Goal: Task Accomplishment & Management: Manage account settings

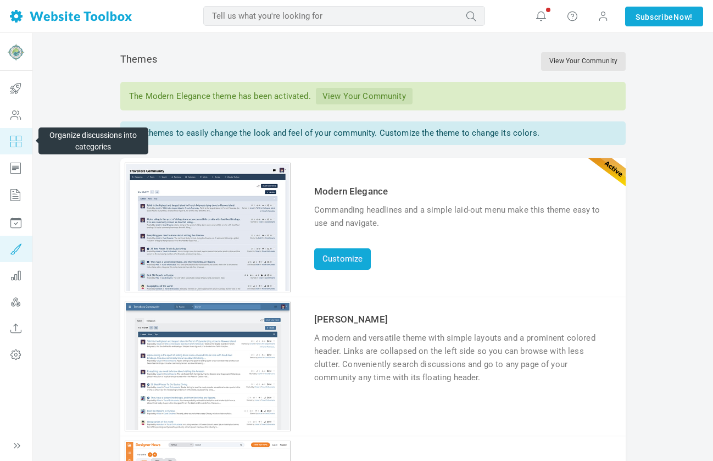
click at [12, 141] on icon at bounding box center [15, 141] width 33 height 26
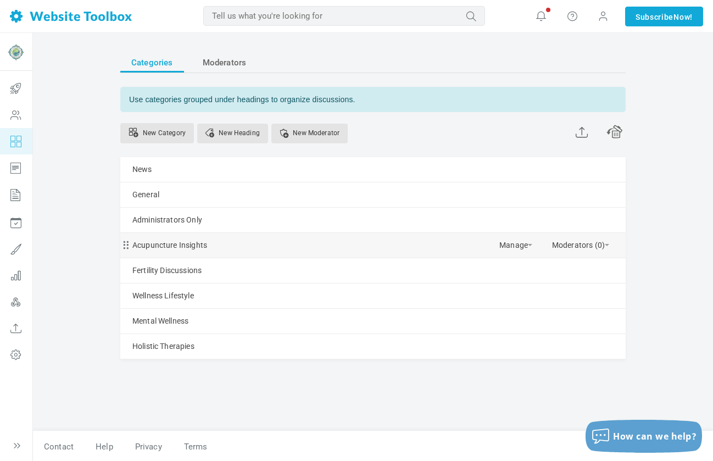
click at [220, 247] on div "Acupuncture Insights Manage Edit Delete View Category Copy Email Address Change…" at bounding box center [372, 245] width 505 height 25
click at [191, 242] on link "Acupuncture Insights" at bounding box center [169, 245] width 75 height 14
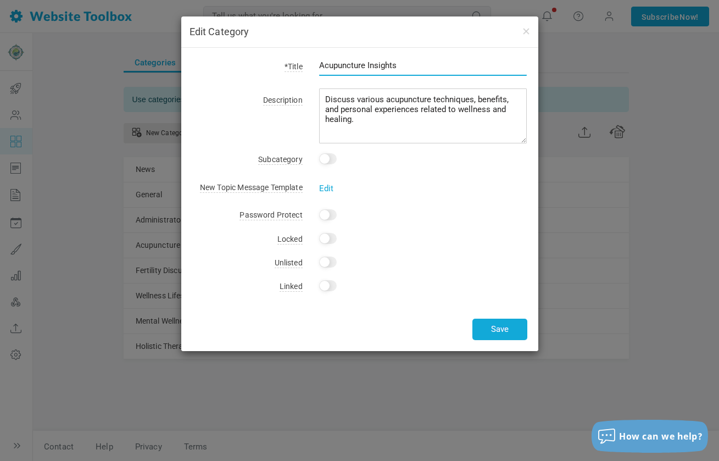
drag, startPoint x: 408, startPoint y: 61, endPoint x: 318, endPoint y: 61, distance: 90.0
click at [318, 61] on div "Acupuncture Insights" at bounding box center [415, 71] width 225 height 25
type input "Natural Fertility Promotion"
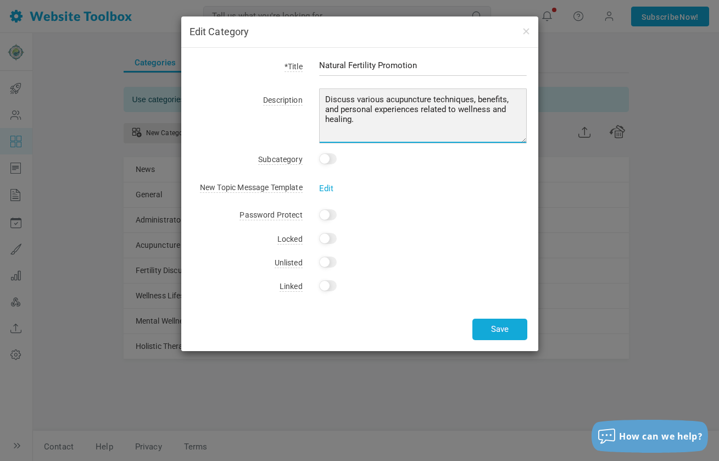
drag, startPoint x: 385, startPoint y: 98, endPoint x: 489, endPoint y: 123, distance: 106.7
click at [489, 123] on textarea "Discuss various acupuncture techniques, benefits, and personal experiences rela…" at bounding box center [423, 115] width 208 height 55
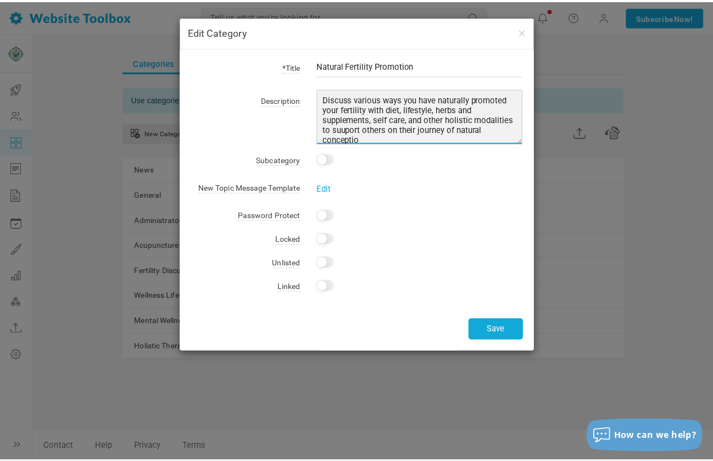
scroll to position [1, 0]
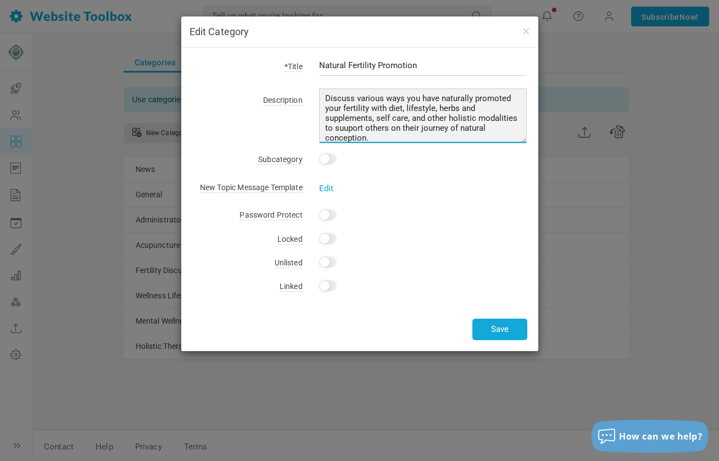
click at [386, 127] on textarea "Discuss various acupuncture techniques, benefits, and personal experiences rela…" at bounding box center [423, 115] width 208 height 55
type textarea "Discuss various ways you have naturally promoted your fertility with diet, life…"
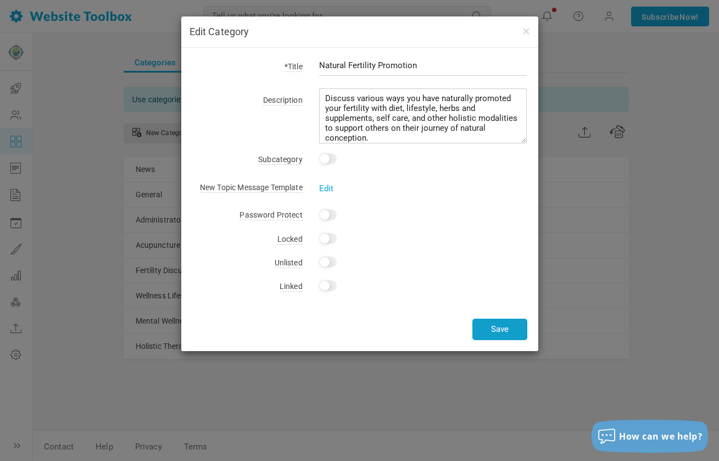
click at [506, 324] on button "Save" at bounding box center [499, 328] width 55 height 21
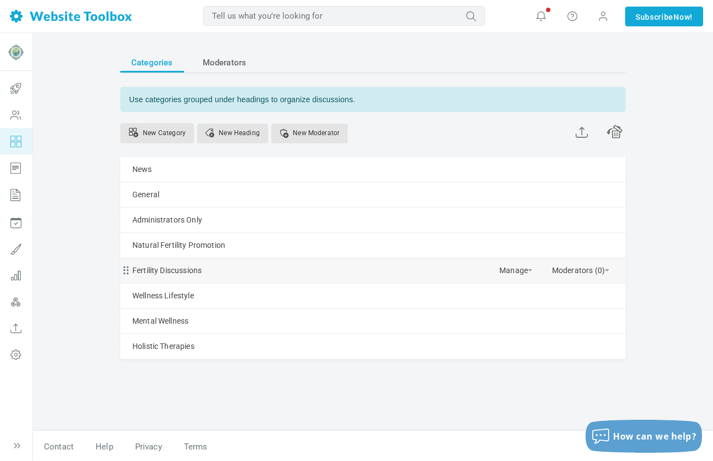
click at [224, 268] on div "Fertility Discussions Manage Edit Delete View Category Copy Email Address Chang…" at bounding box center [372, 270] width 505 height 25
click at [193, 266] on link "Fertility Discussions" at bounding box center [166, 271] width 69 height 14
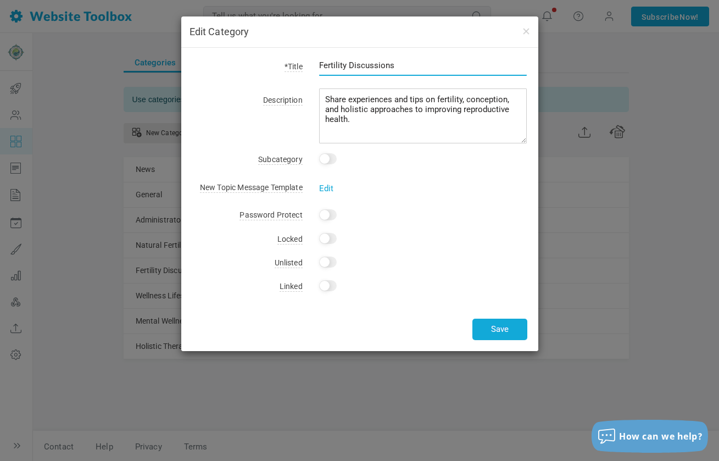
drag, startPoint x: 407, startPoint y: 65, endPoint x: 316, endPoint y: 65, distance: 91.7
click at [316, 65] on div "Fertility Discussions" at bounding box center [415, 71] width 225 height 25
type input "IUI and IVF"
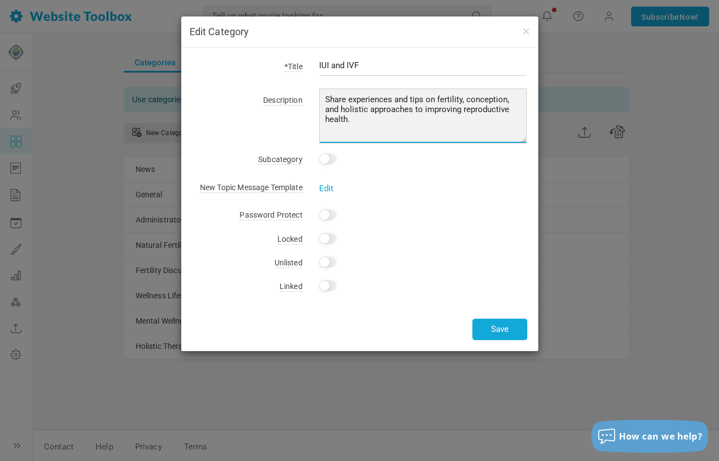
drag, startPoint x: 436, startPoint y: 99, endPoint x: 454, endPoint y: 119, distance: 27.2
click at [454, 119] on textarea "Share experiences and tips on fertility, conception, and holistic approaches to…" at bounding box center [423, 115] width 208 height 55
type textarea "Share experiences and tips on Western fertility treatment, testing, protocols, …"
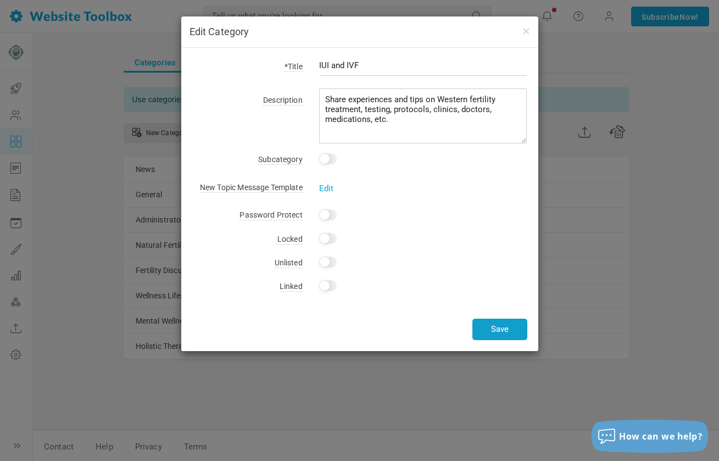
click at [511, 328] on button "Save" at bounding box center [499, 328] width 55 height 21
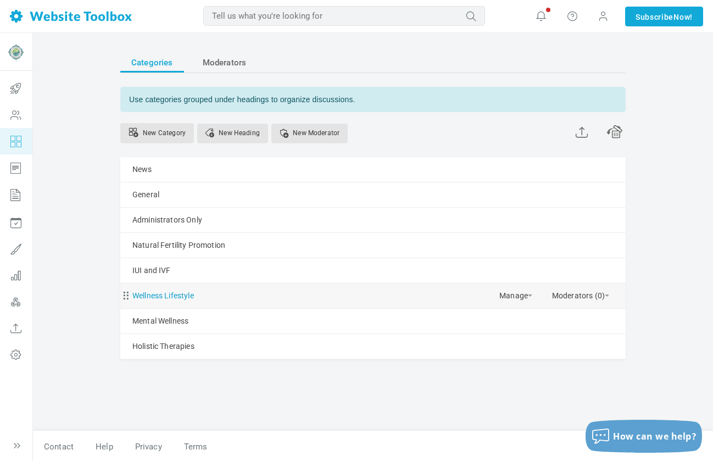
click at [153, 293] on link "Wellness Lifestyle" at bounding box center [162, 296] width 61 height 14
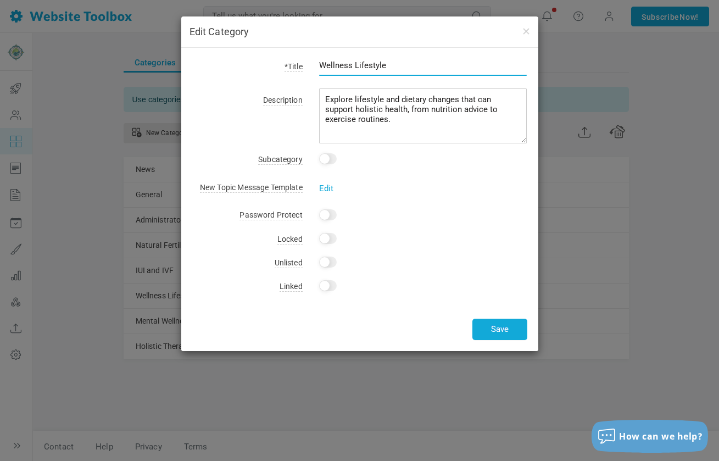
drag, startPoint x: 391, startPoint y: 63, endPoint x: 311, endPoint y: 64, distance: 80.2
click at [311, 64] on div "Wellness Lifestyle" at bounding box center [415, 71] width 225 height 25
type input "Endometriosis"
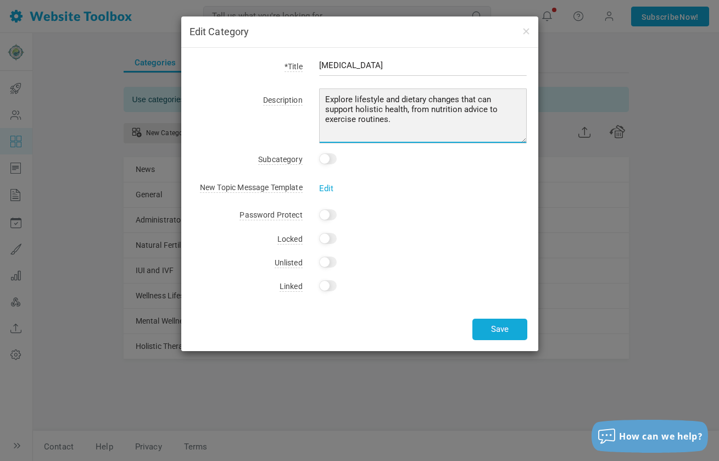
drag, startPoint x: 325, startPoint y: 99, endPoint x: 360, endPoint y: 124, distance: 42.5
click at [360, 124] on textarea "Explore lifestyle and dietary changes that can support holistic health, from nu…" at bounding box center [423, 115] width 208 height 55
type textarea "Connect with others struggling with this condition while navigating their ferti…"
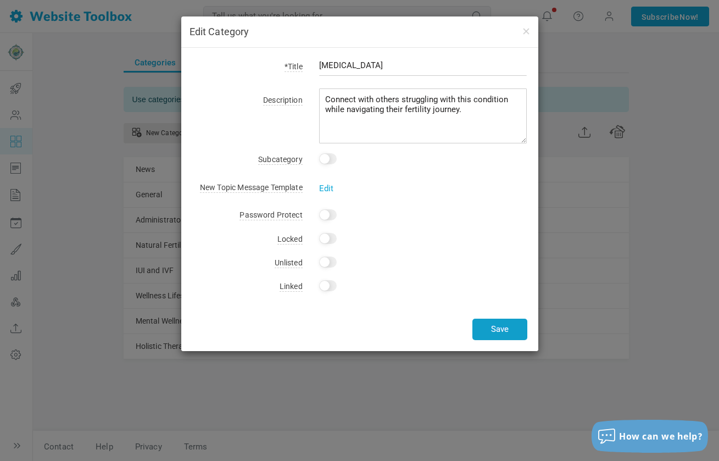
click at [497, 321] on button "Save" at bounding box center [499, 328] width 55 height 21
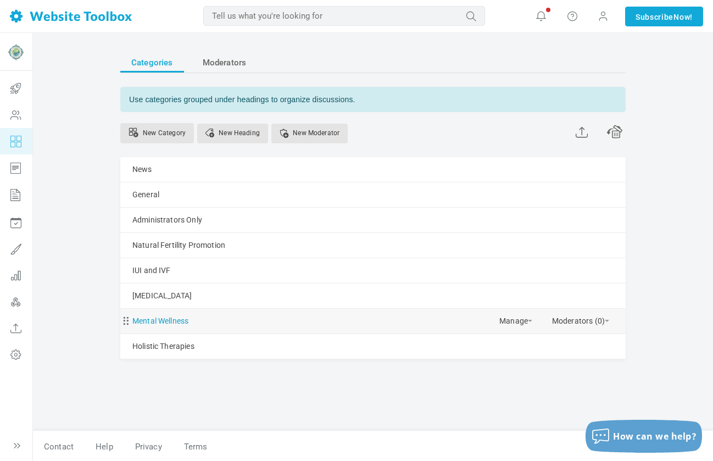
click at [150, 322] on link "Mental Wellness" at bounding box center [160, 321] width 56 height 14
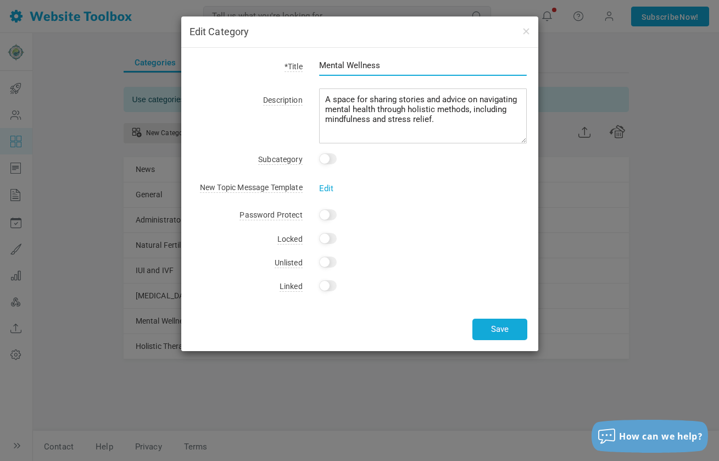
drag, startPoint x: 383, startPoint y: 67, endPoint x: 309, endPoint y: 64, distance: 73.6
click at [309, 64] on div "Mental Wellness" at bounding box center [415, 71] width 225 height 25
type input "PCOS"
click at [502, 330] on button "Save" at bounding box center [499, 328] width 55 height 21
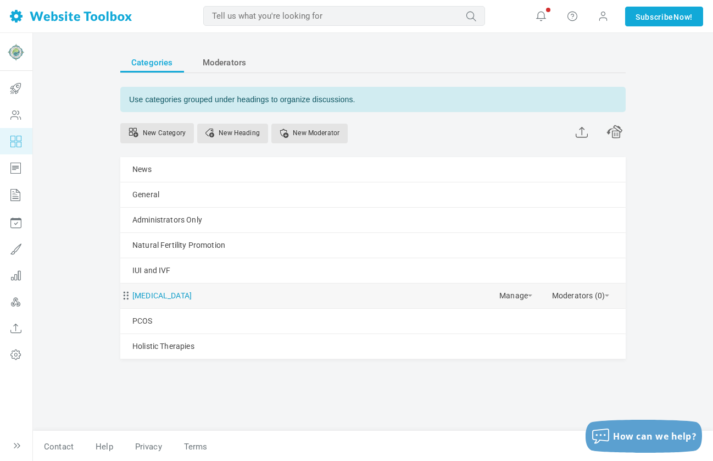
click at [164, 298] on link "Endometriosis" at bounding box center [161, 296] width 59 height 14
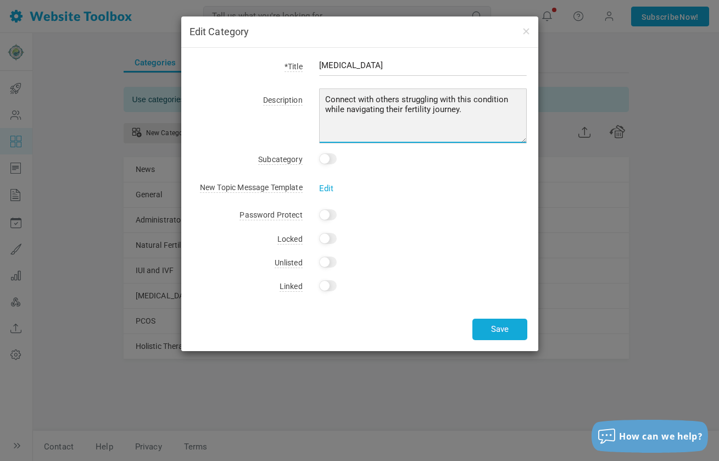
drag, startPoint x: 482, startPoint y: 114, endPoint x: 321, endPoint y: 97, distance: 161.2
click at [321, 97] on textarea "Connect with others struggling with this condition while navigating their ferti…" at bounding box center [423, 115] width 208 height 55
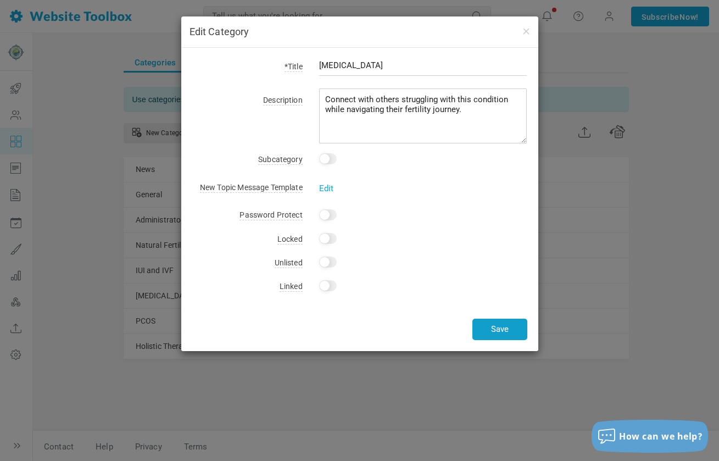
click at [475, 329] on button "Save" at bounding box center [499, 328] width 55 height 21
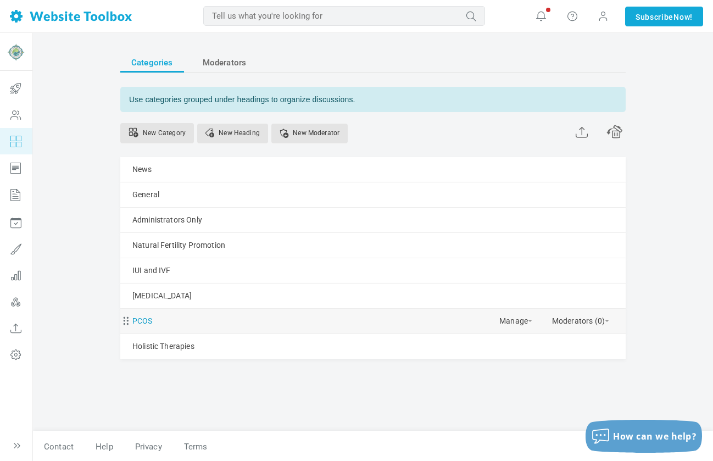
click at [140, 321] on link "PCOS" at bounding box center [142, 321] width 20 height 14
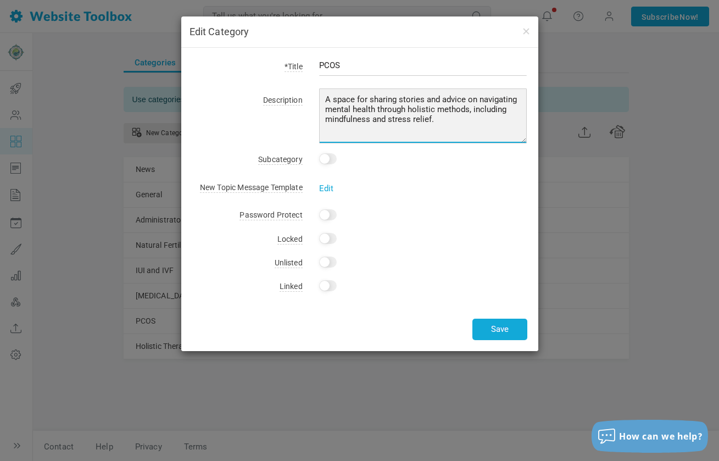
drag, startPoint x: 436, startPoint y: 122, endPoint x: 321, endPoint y: 97, distance: 117.6
click at [321, 97] on textarea "A space for sharing stories and advice on navigating mental health through holi…" at bounding box center [423, 115] width 208 height 55
paste textarea "Connect with others struggling with this condition while navigating their ferti…"
type textarea "Connect with others struggling with this condition while navigating their ferti…"
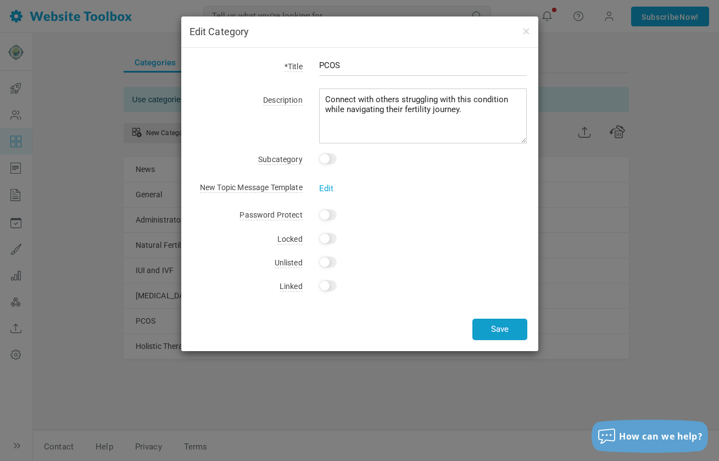
click at [503, 330] on button "Save" at bounding box center [499, 328] width 55 height 21
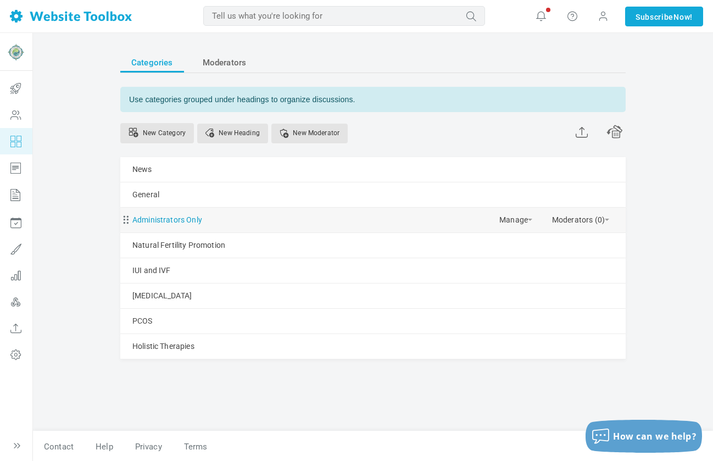
click at [182, 219] on link "Administrators Only" at bounding box center [167, 220] width 70 height 14
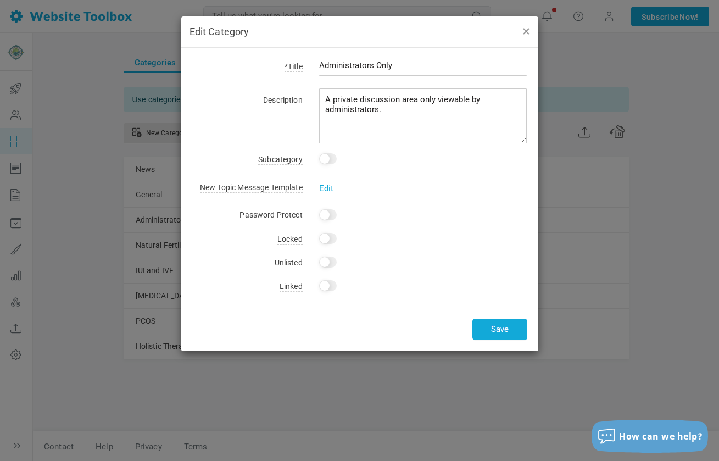
click at [527, 33] on button "button" at bounding box center [525, 31] width 9 height 12
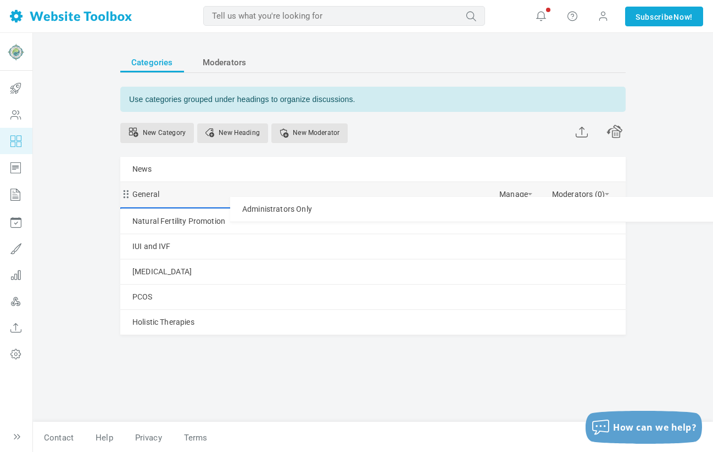
drag, startPoint x: 201, startPoint y: 217, endPoint x: 611, endPoint y: 191, distance: 410.5
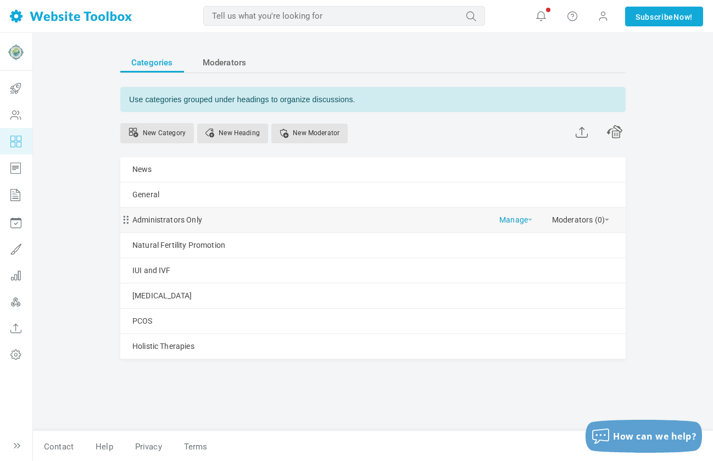
click at [525, 220] on link "Manage" at bounding box center [515, 217] width 33 height 19
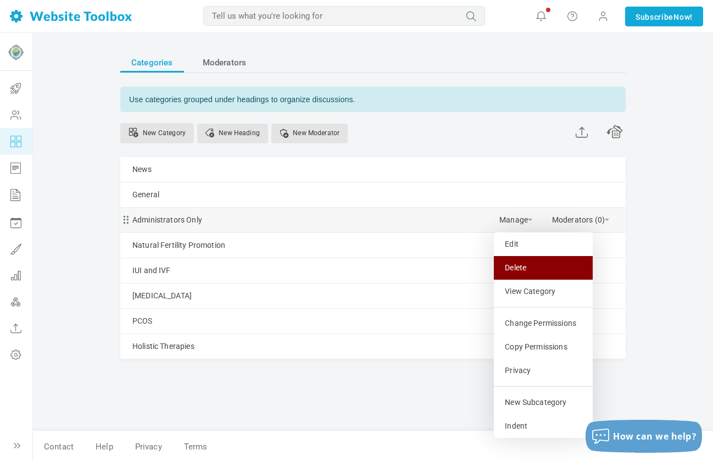
click at [526, 264] on link "Delete" at bounding box center [543, 268] width 99 height 24
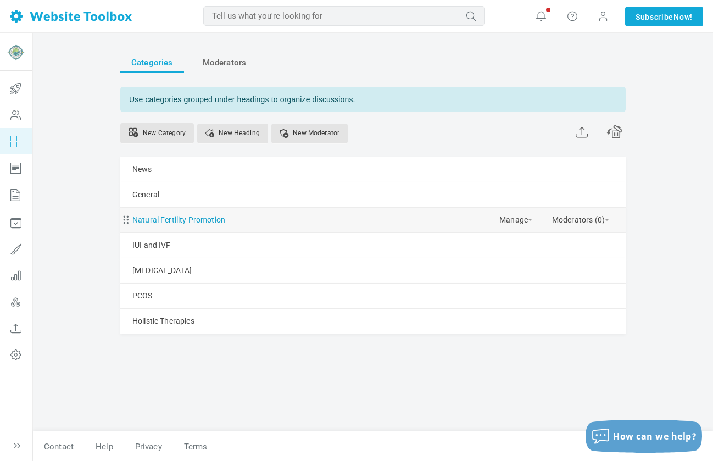
click at [205, 216] on link "Natural Fertility Promotion" at bounding box center [178, 220] width 93 height 14
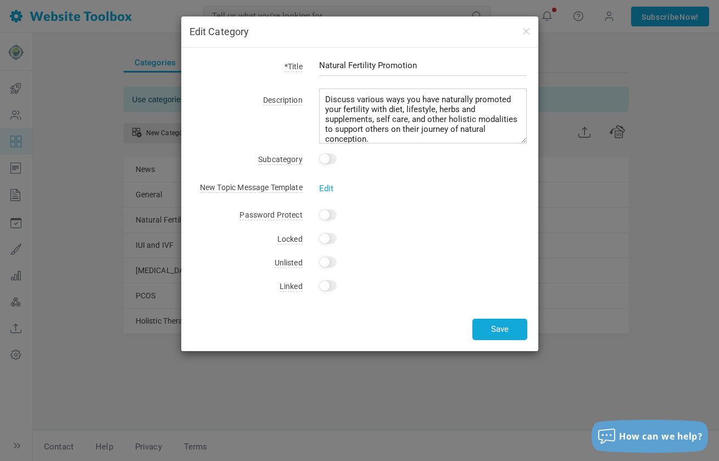
drag, startPoint x: 430, startPoint y: 66, endPoint x: 314, endPoint y: 66, distance: 116.4
click at [314, 66] on div "Natural Fertility Promotion" at bounding box center [415, 71] width 225 height 25
type input "Trying naturally"
click at [501, 335] on button "Save" at bounding box center [499, 328] width 55 height 21
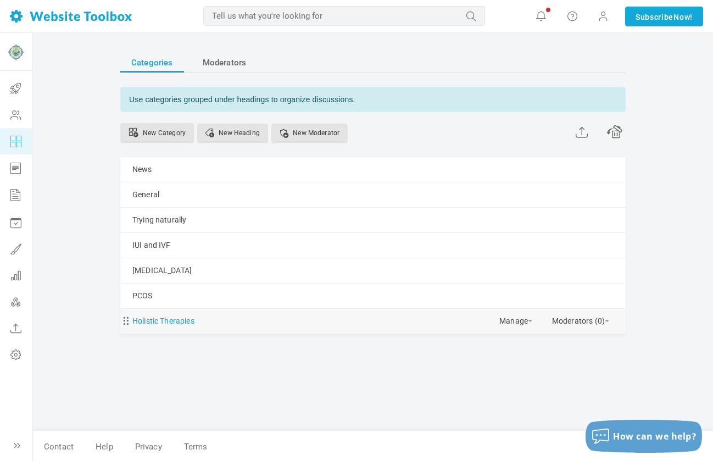
click at [185, 321] on link "Holistic Therapies" at bounding box center [163, 321] width 62 height 14
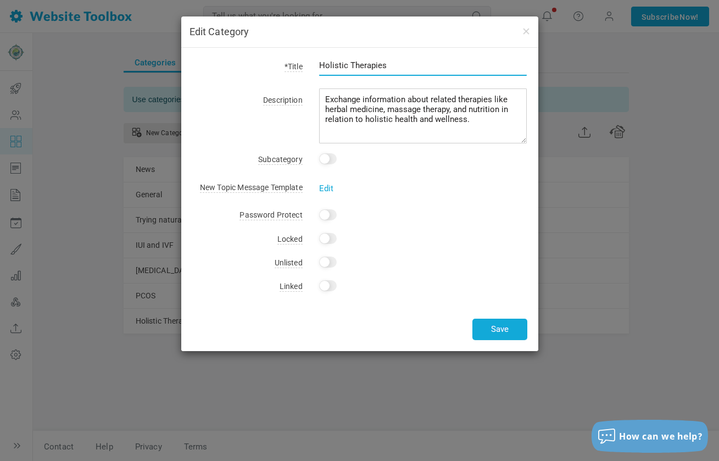
click at [393, 66] on input "Holistic Therapies" at bounding box center [423, 65] width 208 height 21
click at [393, 68] on input "Holistic Therapies" at bounding box center [423, 65] width 208 height 21
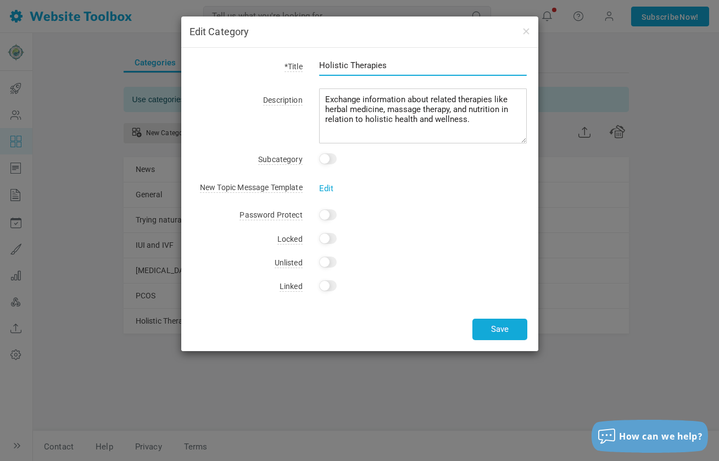
click at [393, 68] on input "Holistic Therapies" at bounding box center [423, 65] width 208 height 21
click at [443, 63] on input "Autoimmune and Clotting" at bounding box center [423, 65] width 208 height 21
click at [389, 66] on input "Autoimmune and Clotting conditions" at bounding box center [423, 65] width 208 height 21
type input "Autoimmune and clotting conditions"
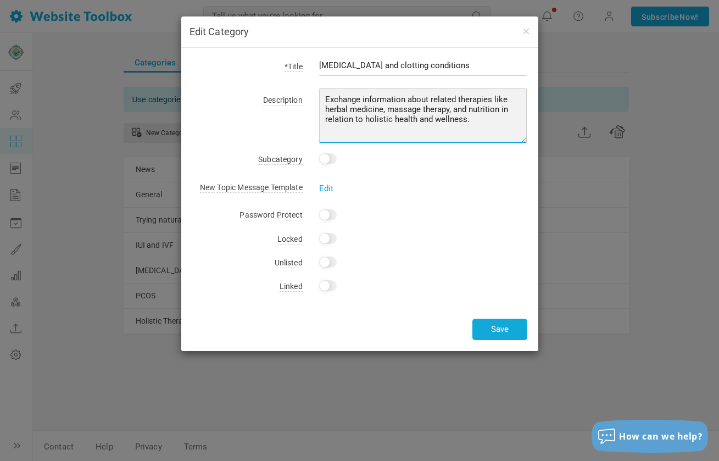
drag, startPoint x: 430, startPoint y: 99, endPoint x: 474, endPoint y: 121, distance: 49.8
click at [474, 121] on textarea "Exchange information about related therapies like herbal medicine, massage ther…" at bounding box center [423, 115] width 208 height 55
type textarea "Exchange information about ways to manage autoimmune infertility and clotting d…"
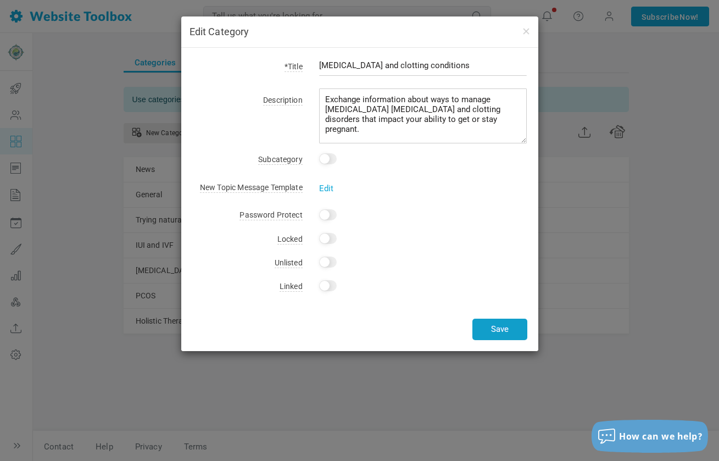
click at [509, 324] on button "Save" at bounding box center [499, 328] width 55 height 21
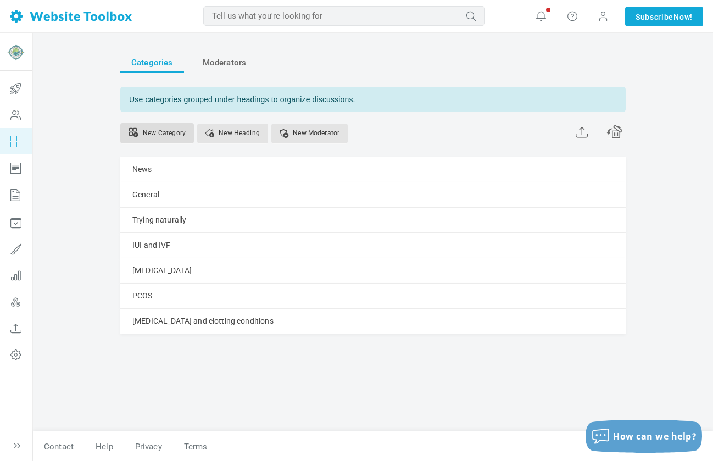
click at [155, 123] on link "New Category" at bounding box center [157, 133] width 74 height 20
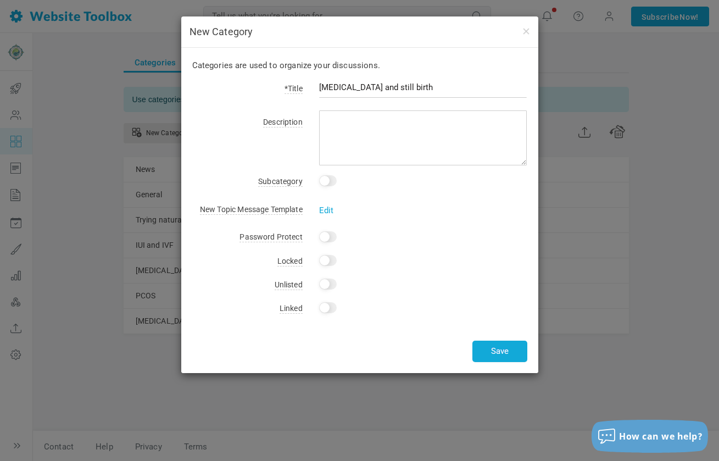
type input "Miscarriage and still birth"
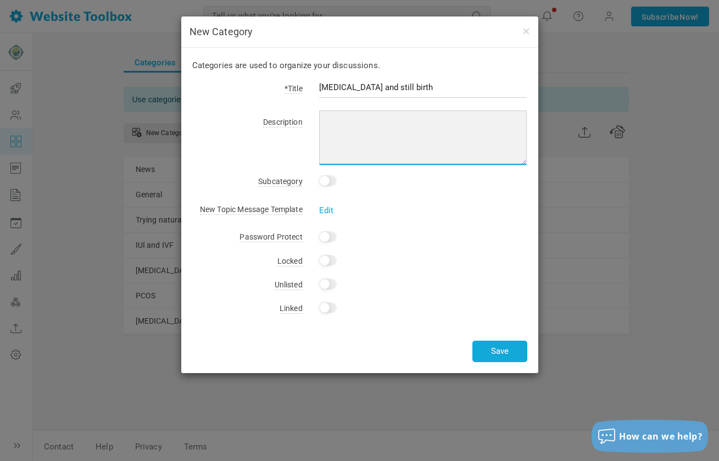
click at [352, 124] on textarea at bounding box center [423, 137] width 208 height 55
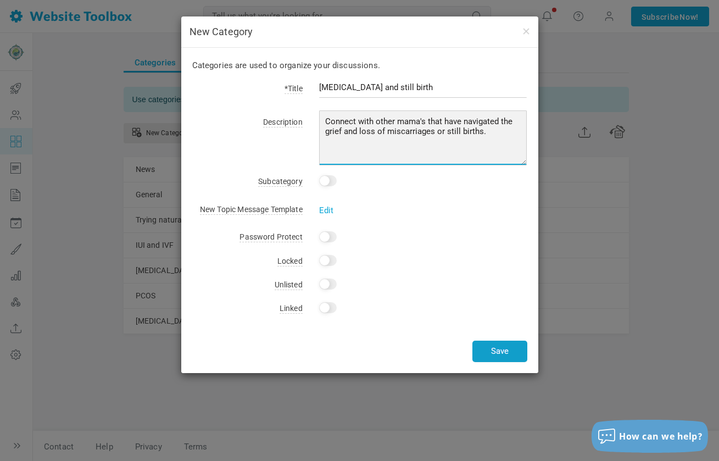
type textarea "Connect with other mama's that have navigated the grief and loss of miscarriage…"
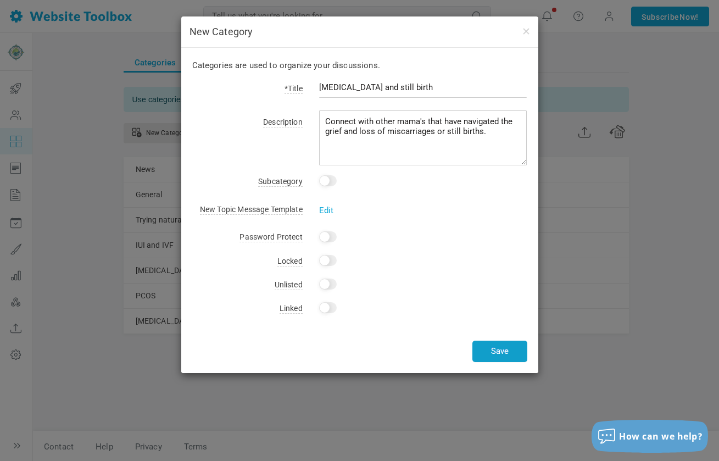
click at [511, 351] on button "Save" at bounding box center [499, 350] width 55 height 21
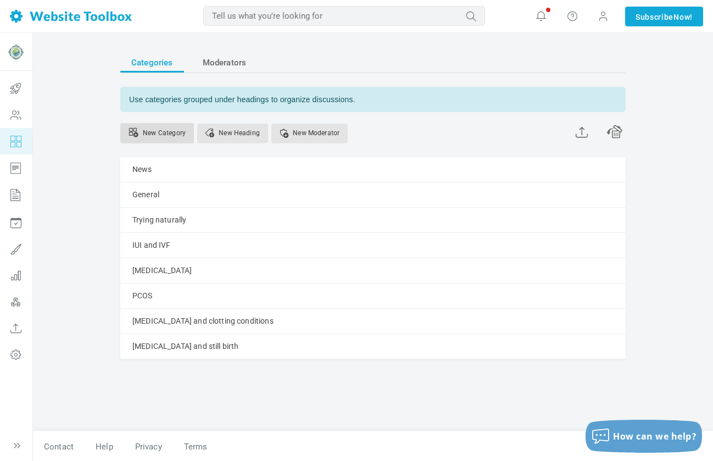
click at [162, 133] on link "New Category" at bounding box center [157, 133] width 74 height 20
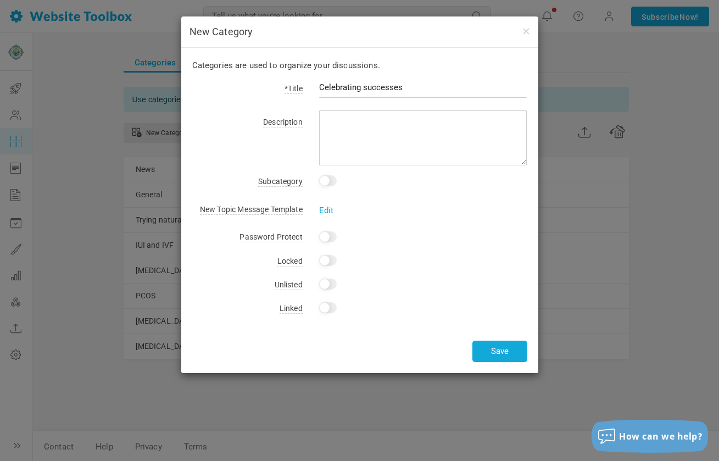
type input "Celebrating successes"
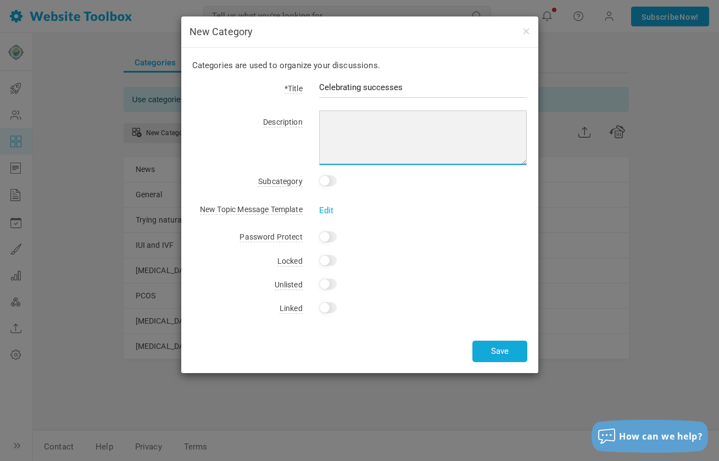
click at [402, 123] on textarea at bounding box center [423, 137] width 208 height 55
type textarea "Use this category to share your successes and cheer on others as they share the…"
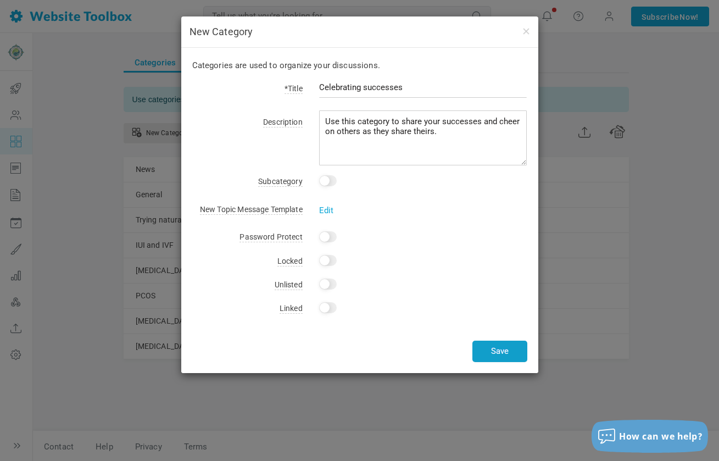
click at [505, 350] on button "Save" at bounding box center [499, 350] width 55 height 21
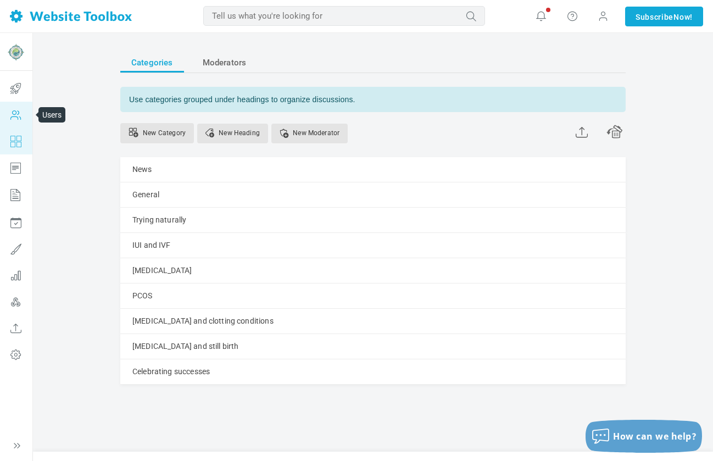
click at [16, 110] on icon at bounding box center [15, 115] width 33 height 26
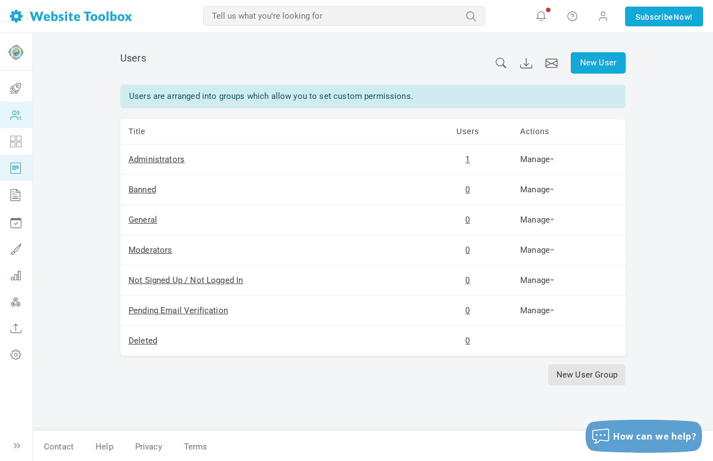
click at [16, 173] on icon at bounding box center [15, 167] width 33 height 26
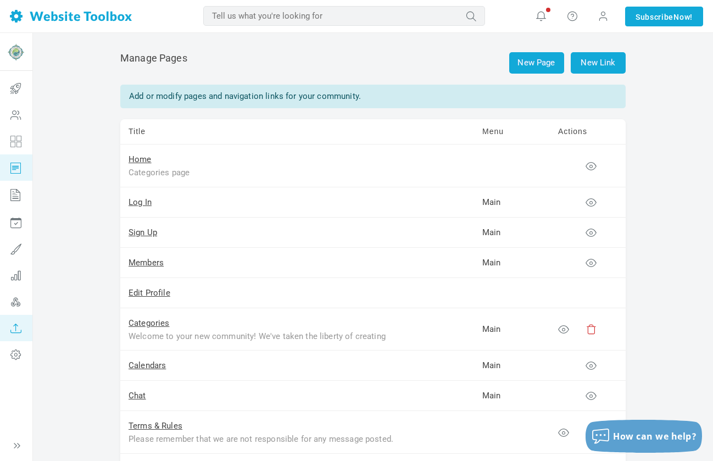
click at [14, 323] on icon at bounding box center [15, 328] width 33 height 26
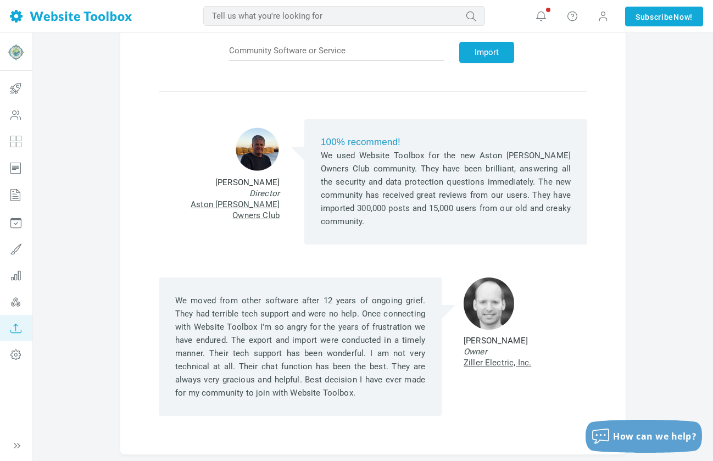
scroll to position [132, 0]
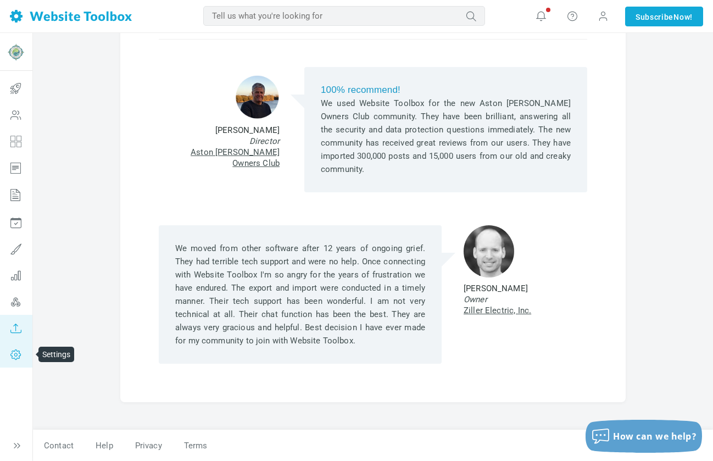
click at [14, 345] on icon at bounding box center [15, 354] width 33 height 26
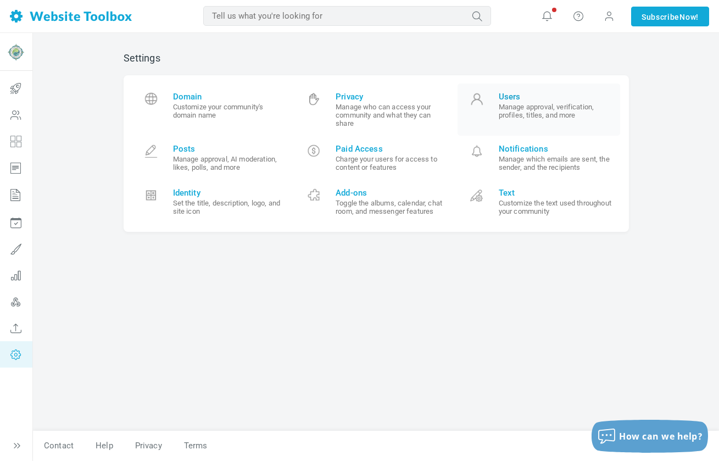
click at [536, 124] on link "Users Manage approval, verification, profiles, titles, and more" at bounding box center [538, 109] width 163 height 52
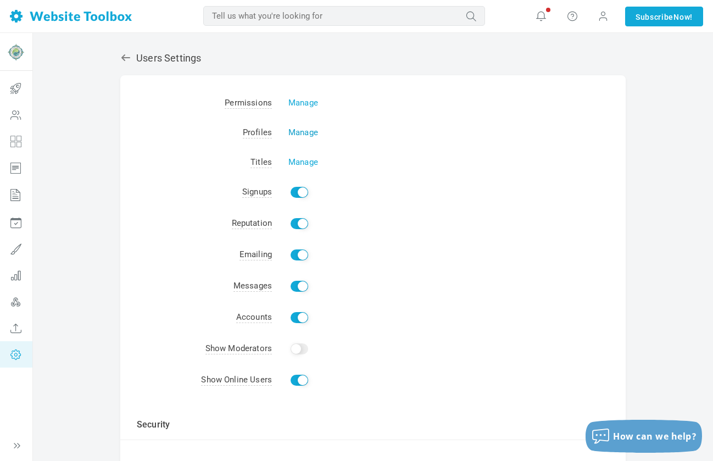
click at [304, 129] on link "Manage" at bounding box center [303, 132] width 30 height 10
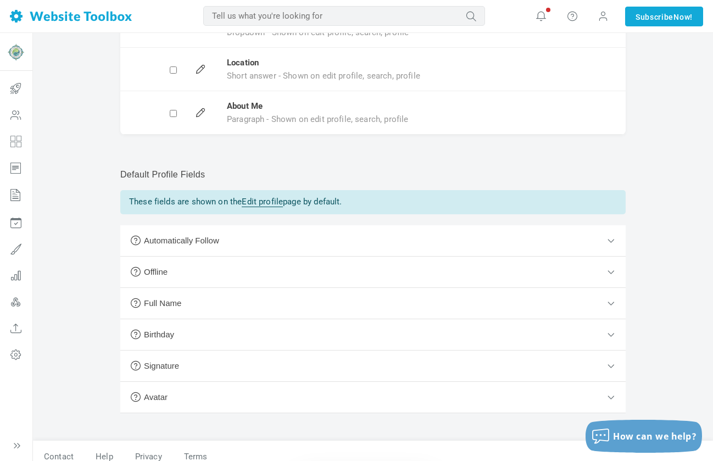
scroll to position [186, 0]
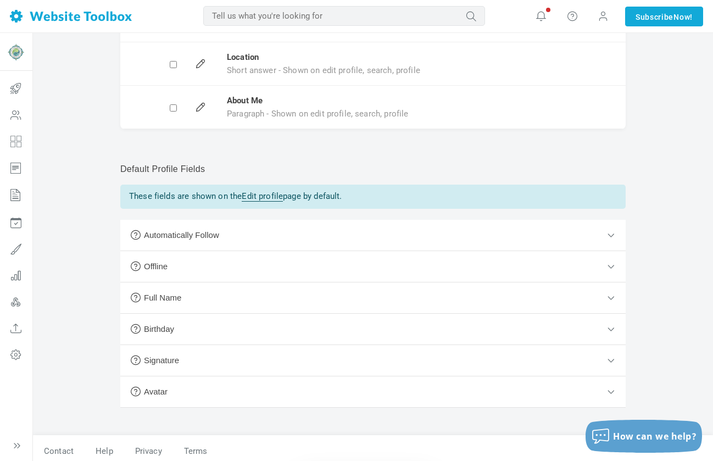
click at [443, 298] on button "Full Name" at bounding box center [372, 297] width 505 height 31
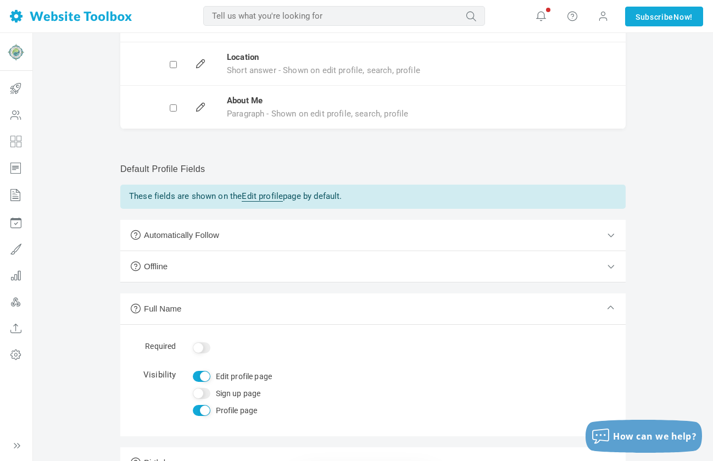
click at [444, 299] on button "Full Name" at bounding box center [372, 308] width 505 height 31
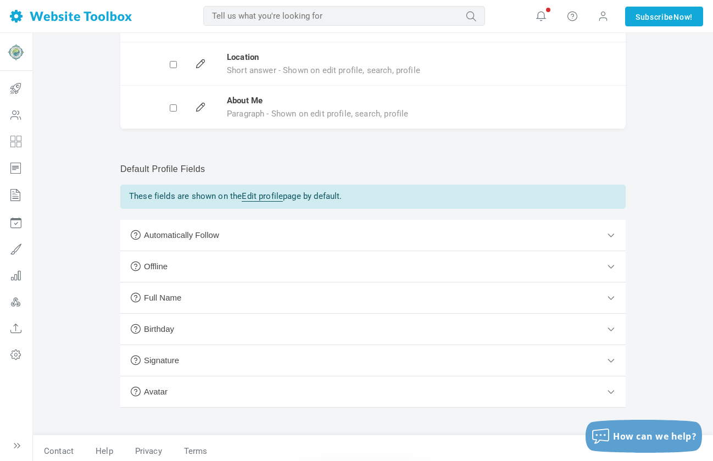
click at [434, 320] on button "Birthday" at bounding box center [372, 329] width 505 height 31
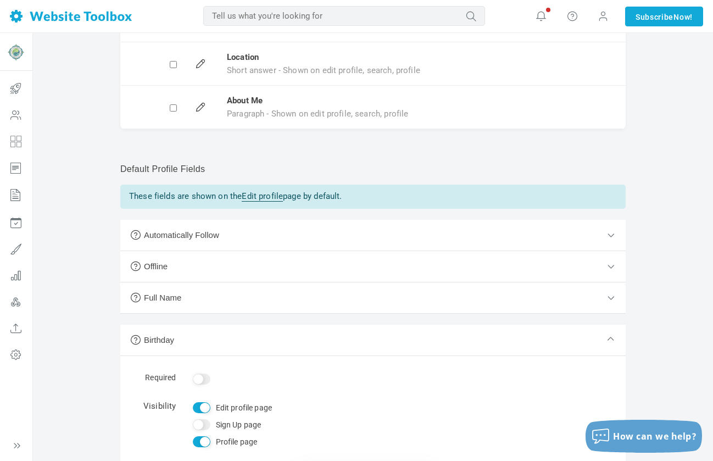
click at [436, 334] on button "Birthday" at bounding box center [372, 339] width 505 height 31
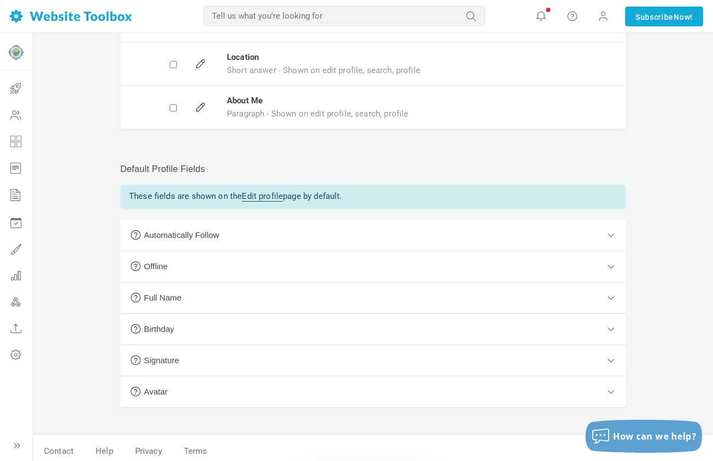
click at [588, 408] on div "Profiles Settings Add New Field Custom Profile Fields Gather additional informa…" at bounding box center [373, 145] width 522 height 580
click at [572, 391] on button "Avatar" at bounding box center [372, 391] width 505 height 31
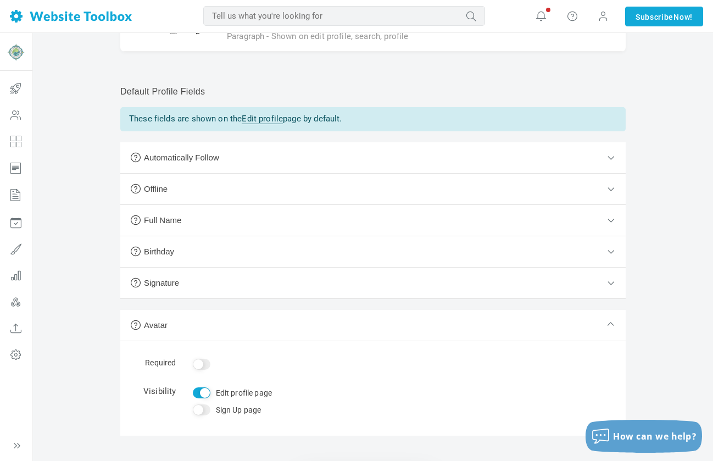
scroll to position [308, 0]
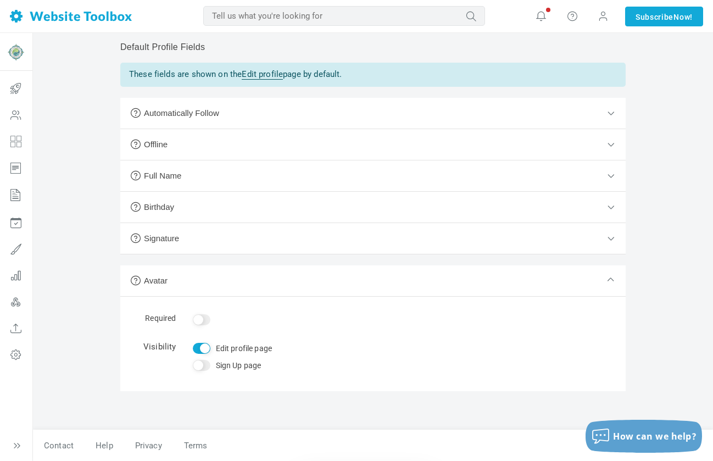
click at [445, 283] on button "Avatar" at bounding box center [372, 280] width 505 height 31
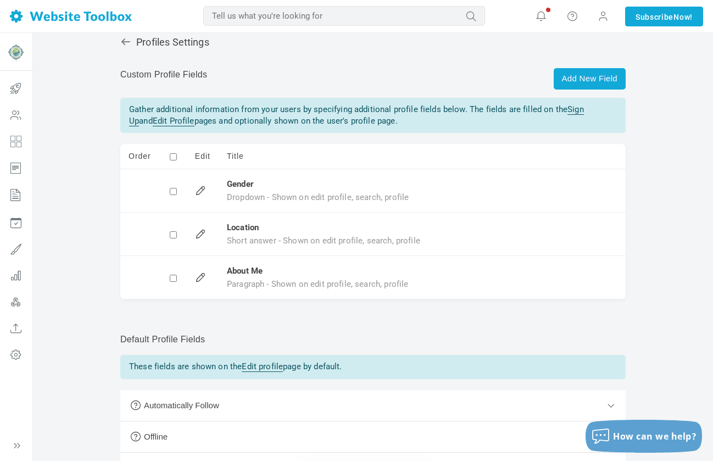
scroll to position [0, 0]
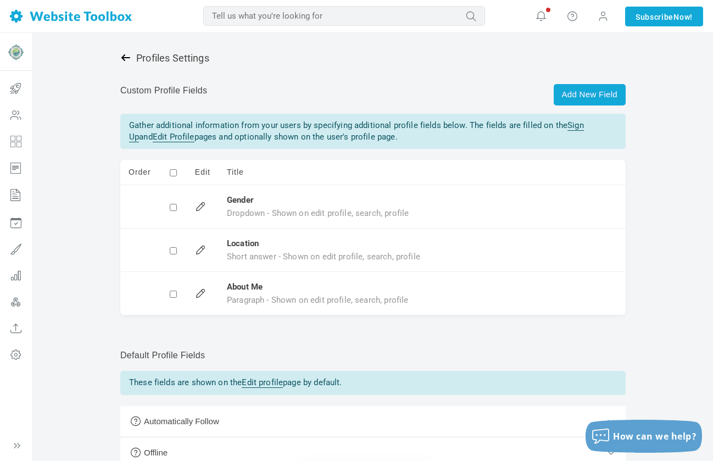
click at [124, 55] on icon at bounding box center [125, 57] width 9 height 7
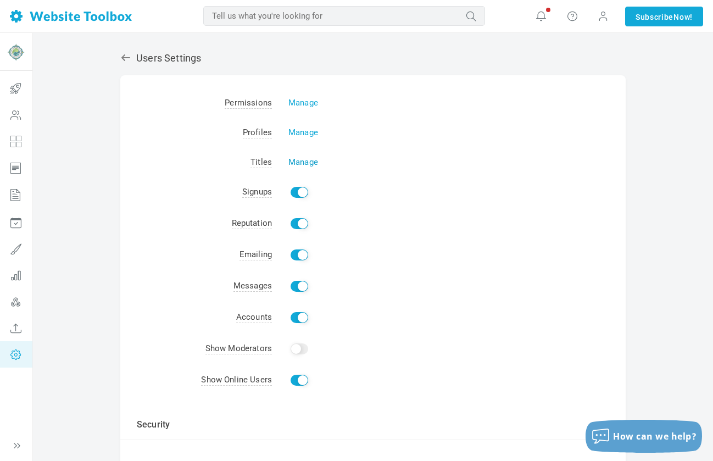
click at [298, 161] on link "Manage" at bounding box center [303, 162] width 30 height 10
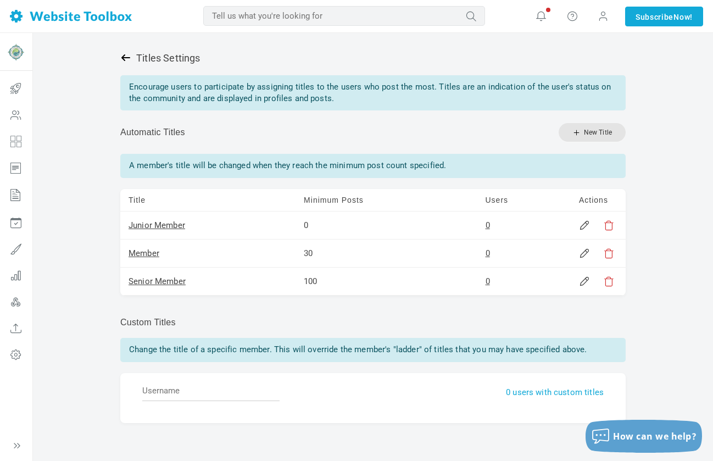
click at [128, 61] on icon at bounding box center [125, 57] width 11 height 11
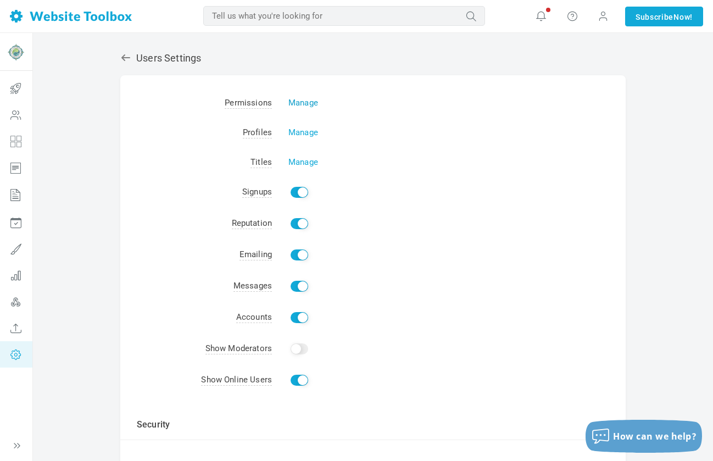
click at [303, 103] on link "Manage" at bounding box center [303, 103] width 30 height 10
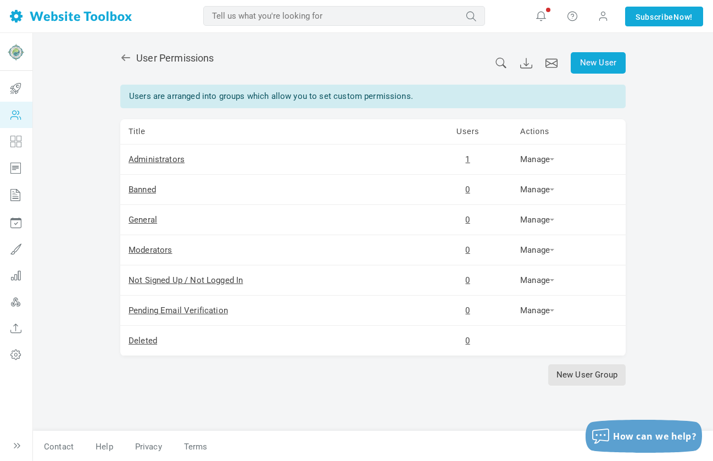
click at [167, 54] on span "User Permissions" at bounding box center [174, 58] width 77 height 12
click at [127, 57] on icon at bounding box center [125, 57] width 11 height 11
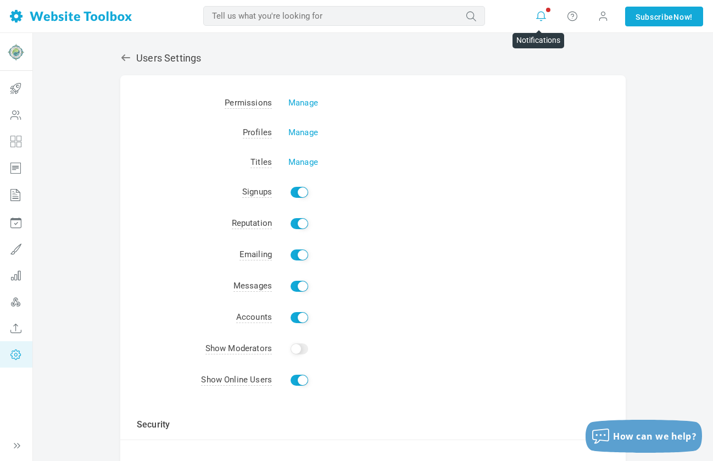
click at [538, 15] on icon at bounding box center [540, 16] width 11 height 12
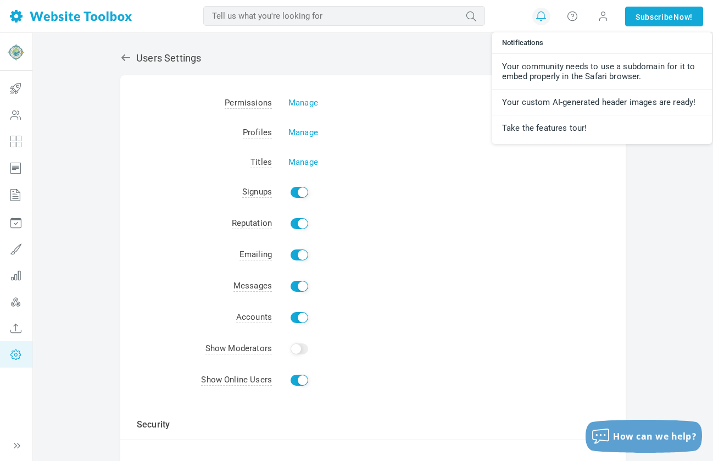
click at [538, 16] on icon at bounding box center [540, 16] width 11 height 12
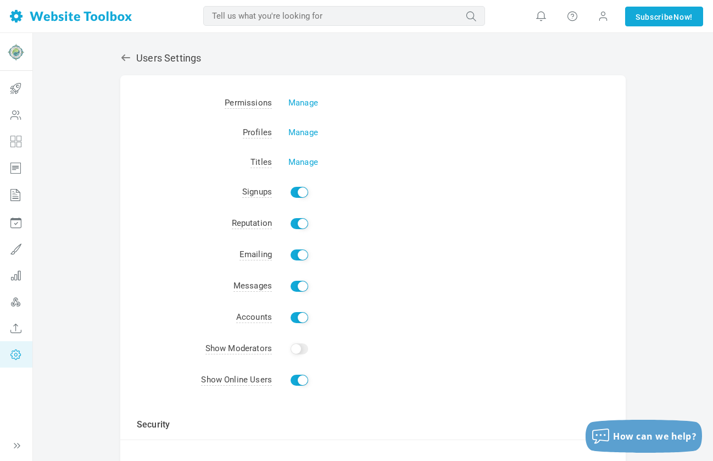
click at [165, 59] on h2 "Users Settings" at bounding box center [372, 58] width 505 height 12
click at [129, 58] on icon at bounding box center [125, 57] width 9 height 7
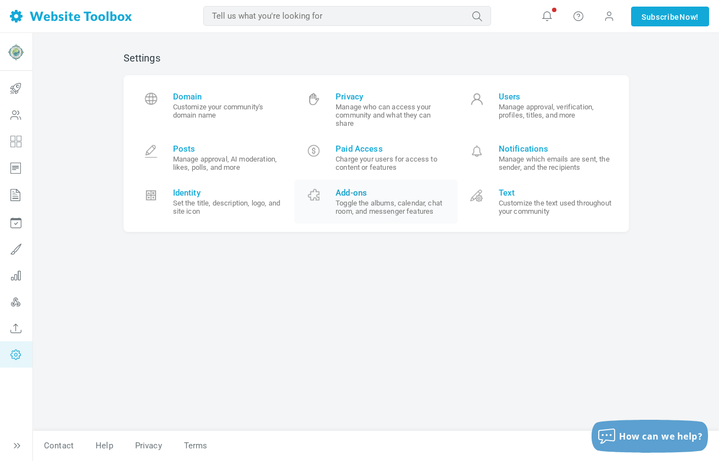
click at [361, 210] on small "Toggle the albums, calendar, chat room, and messenger features" at bounding box center [392, 207] width 114 height 16
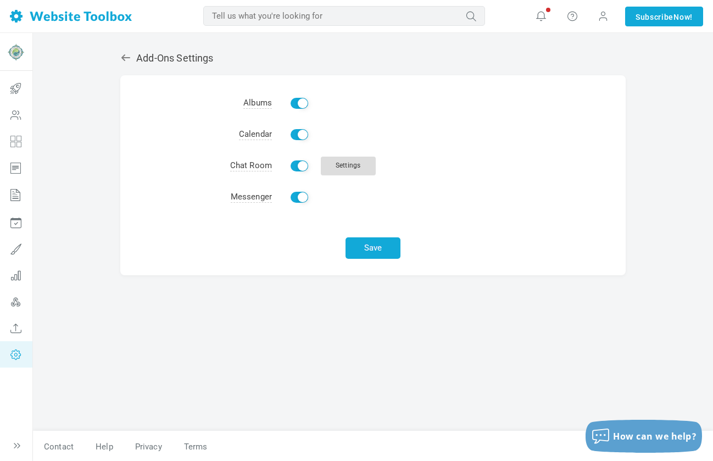
click at [347, 172] on link "Settings" at bounding box center [348, 165] width 55 height 19
click at [127, 57] on icon at bounding box center [125, 57] width 9 height 7
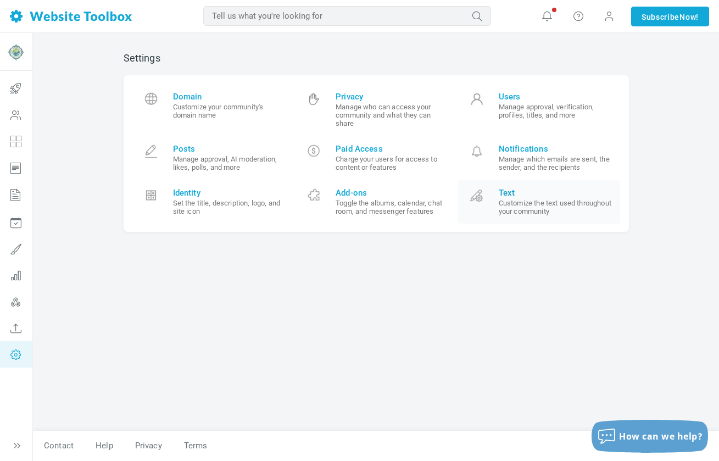
click at [584, 203] on small "Customize the text used throughout your community" at bounding box center [556, 207] width 114 height 16
click at [12, 51] on img at bounding box center [16, 52] width 18 height 18
